Goal: Task Accomplishment & Management: Use online tool/utility

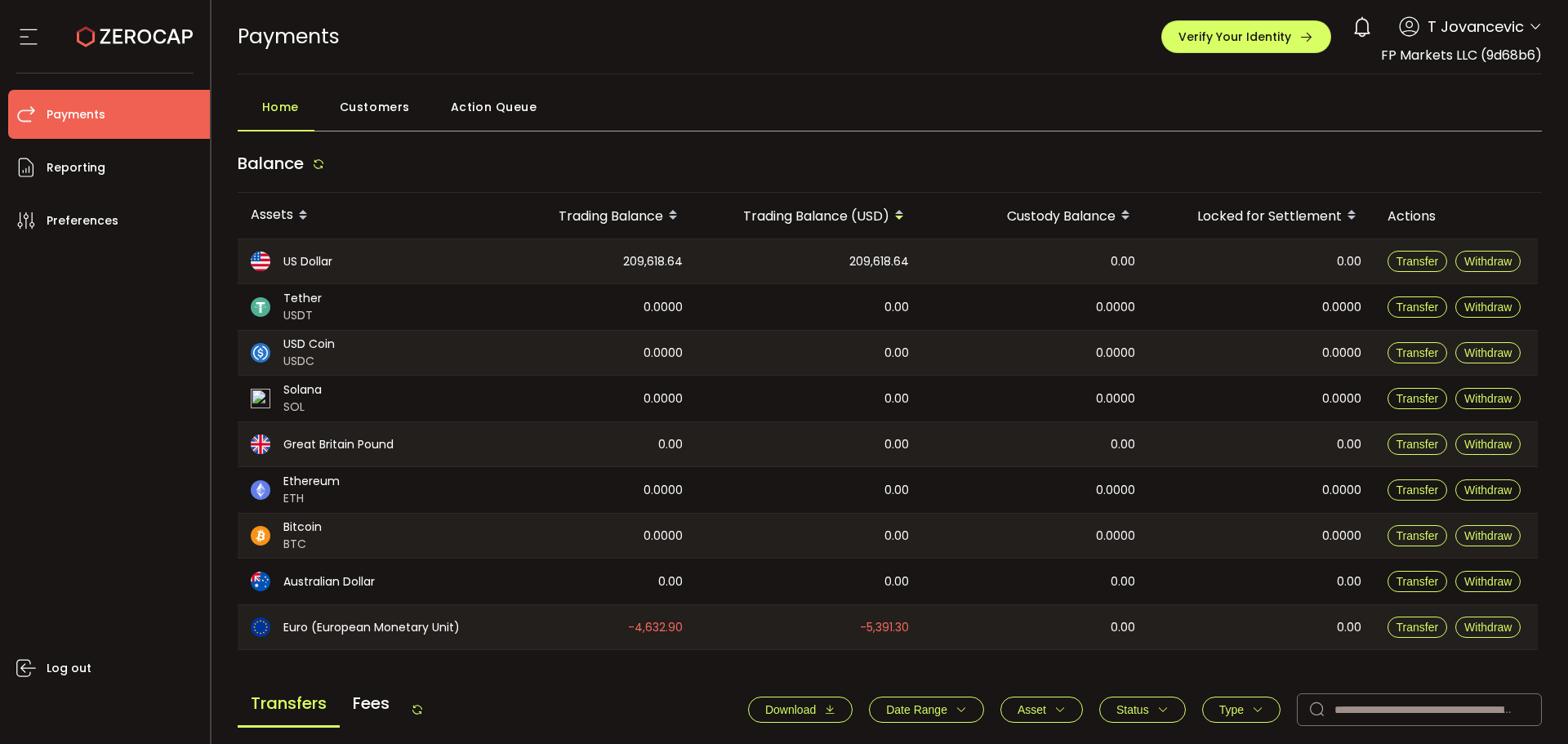
click at [468, 109] on span "Action Queue" at bounding box center [494, 107] width 87 height 33
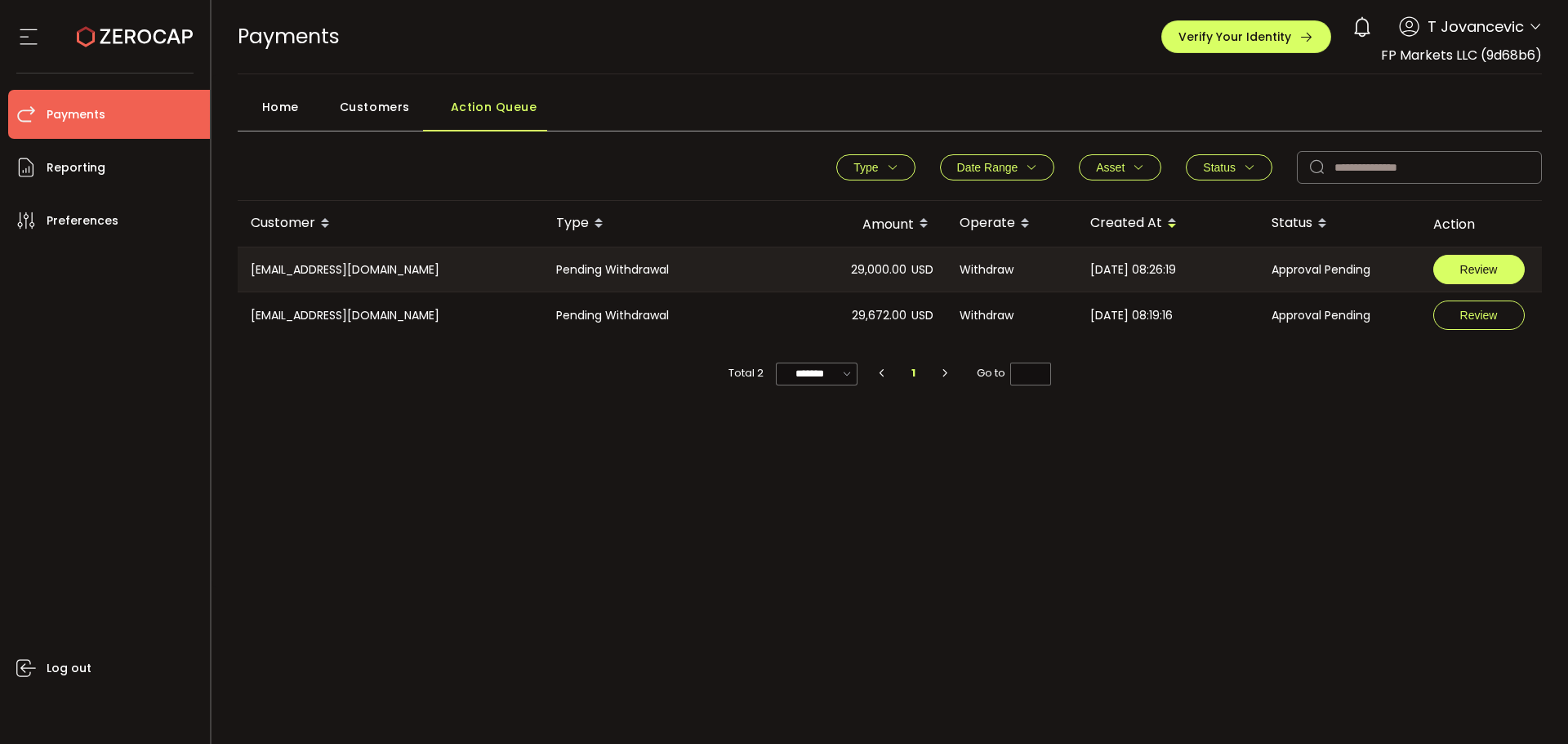
click at [1468, 264] on span "Review" at bounding box center [1478, 269] width 37 height 12
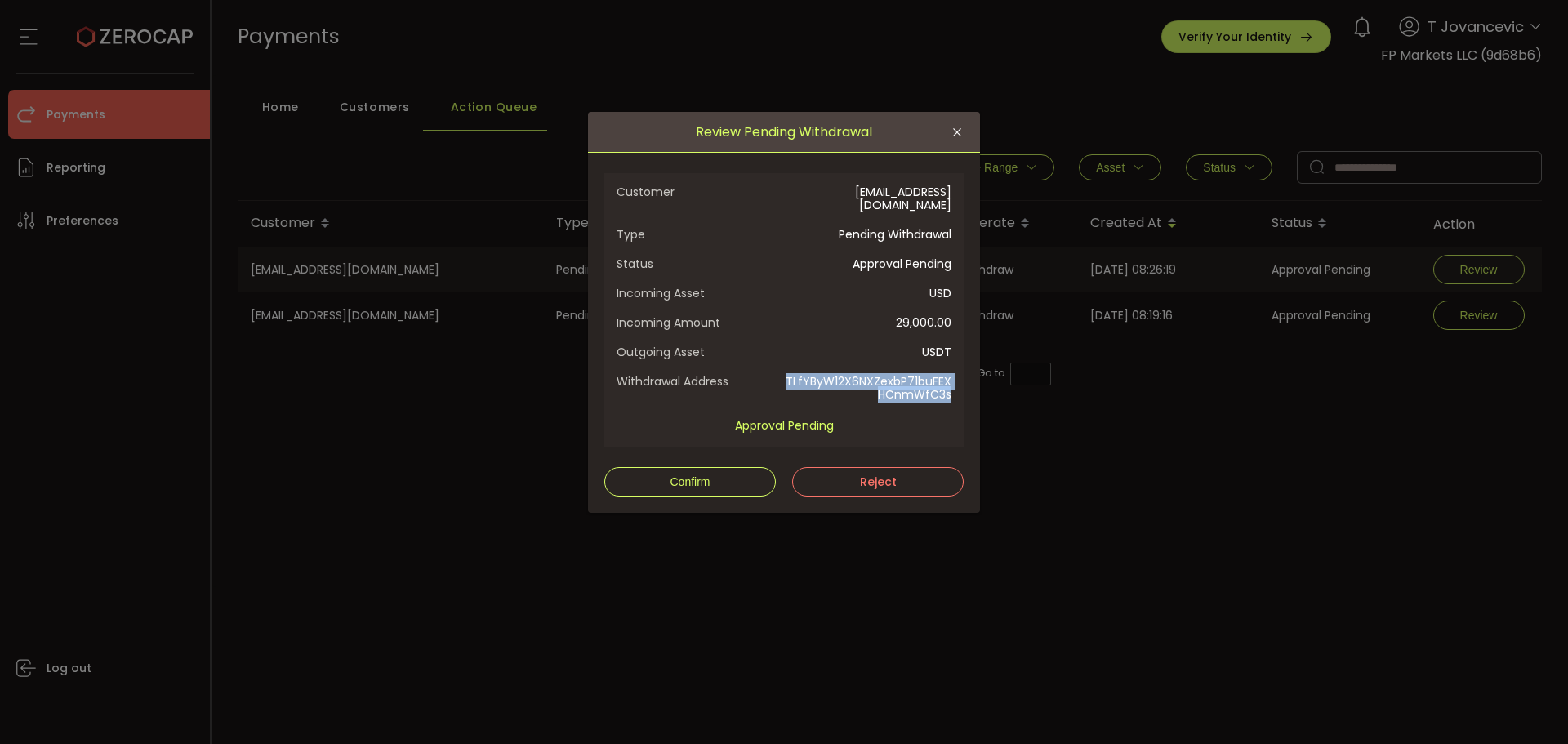
drag, startPoint x: 776, startPoint y: 366, endPoint x: 954, endPoint y: 385, distance: 179.0
click at [954, 385] on div "Customer [EMAIL_ADDRESS][DOMAIN_NAME] Type Pending Withdrawal Status Approval P…" at bounding box center [784, 310] width 359 height 273
copy div "TLfYByW12X6NXZexbP71buFEXHCnmWfC3s"
click at [1018, 72] on div "Review Pending Withdrawal Customer [EMAIL_ADDRESS][DOMAIN_NAME] Type Pending Wi…" at bounding box center [784, 372] width 1568 height 744
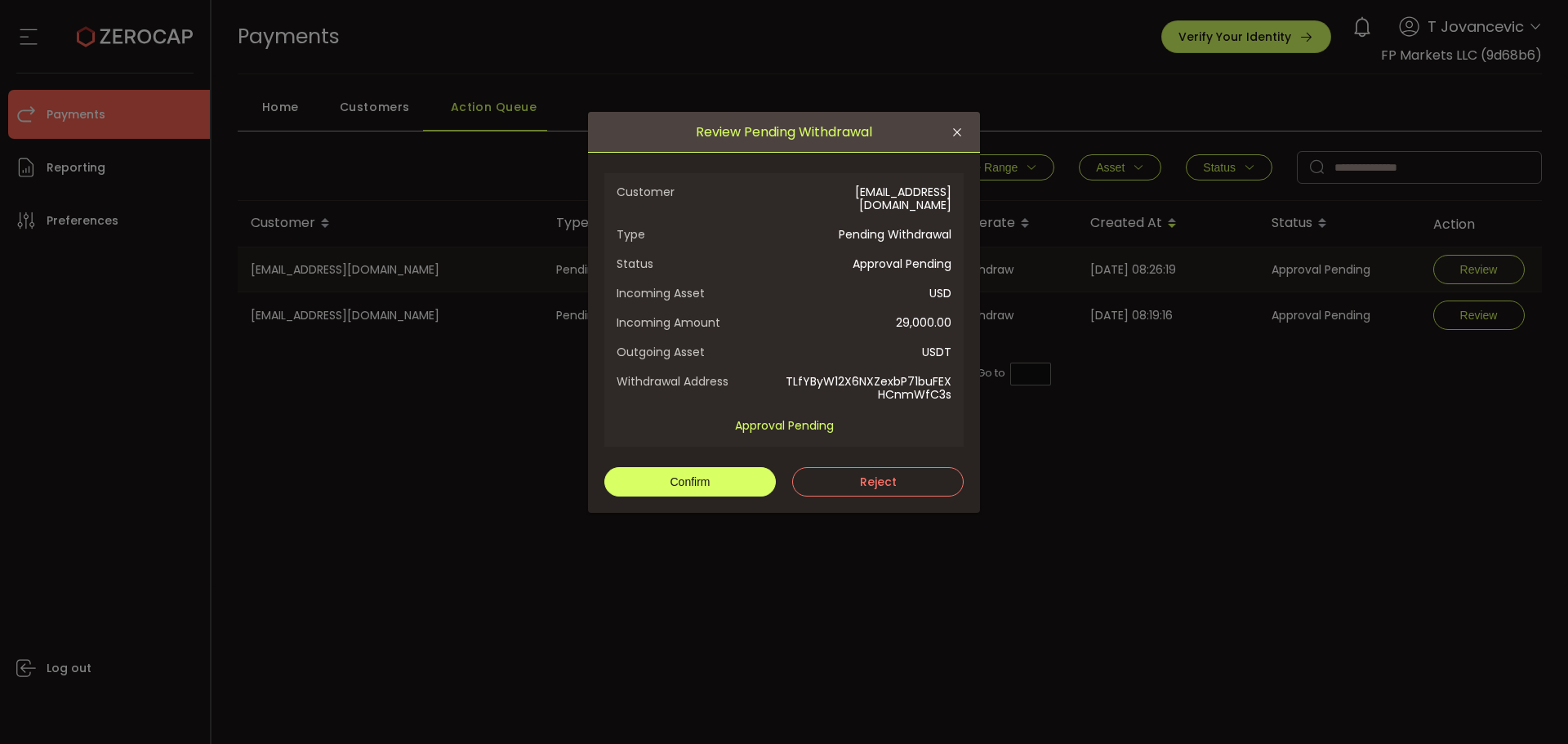
click at [669, 468] on button "Confirm" at bounding box center [690, 483] width 172 height 30
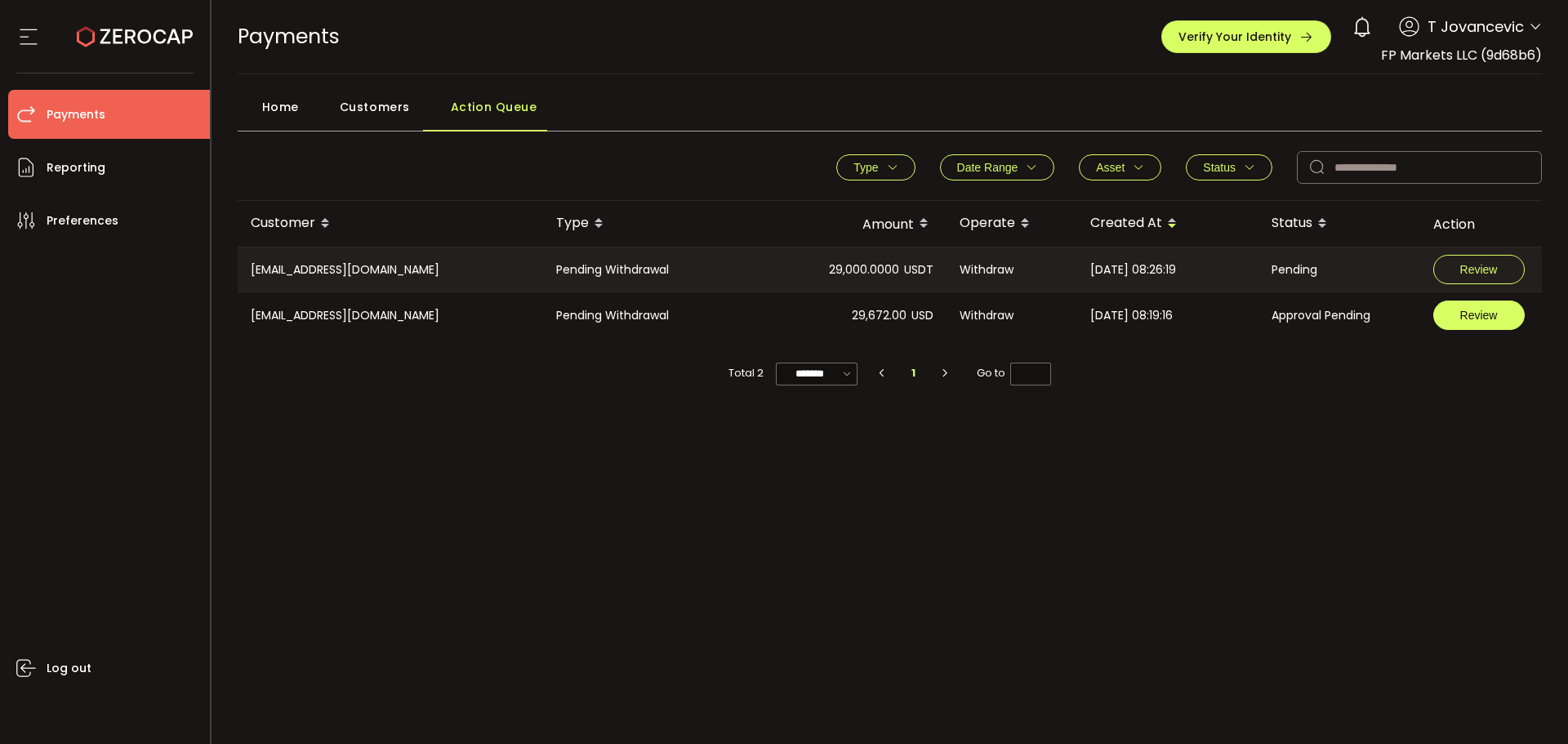
click at [1461, 315] on span "Review" at bounding box center [1478, 316] width 37 height 12
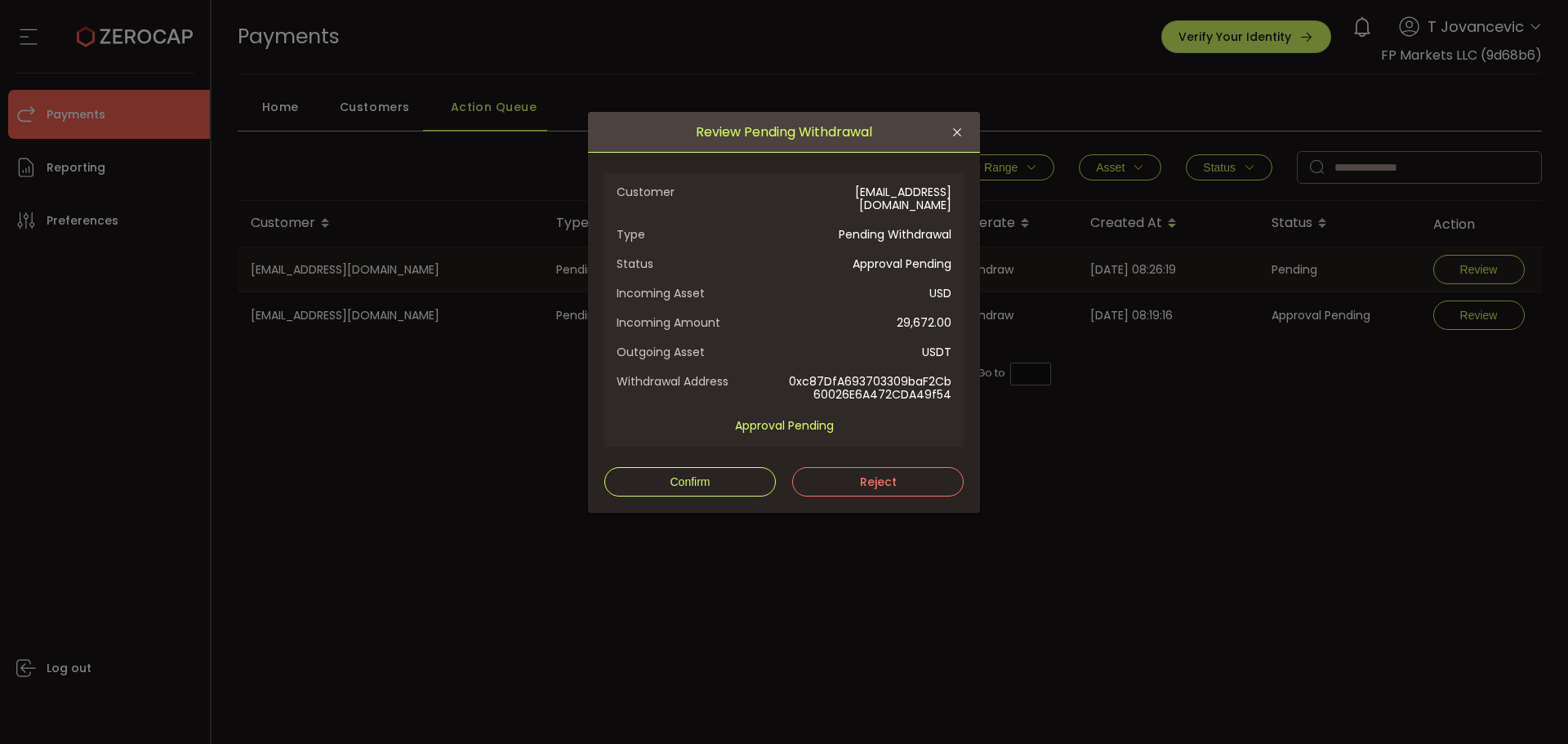
click at [761, 44] on div "Review Pending Withdrawal Customer [EMAIL_ADDRESS][DOMAIN_NAME] Type Pending Wi…" at bounding box center [784, 372] width 1568 height 744
click at [672, 476] on span "Confirm" at bounding box center [689, 482] width 40 height 13
